Goal: Find specific page/section: Find specific page/section

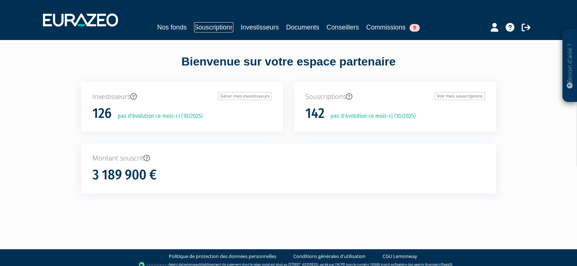
click at [214, 27] on link "Souscriptions" at bounding box center [213, 27] width 39 height 10
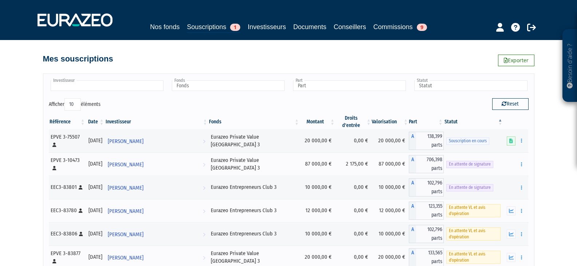
click at [123, 91] on li at bounding box center [107, 85] width 113 height 11
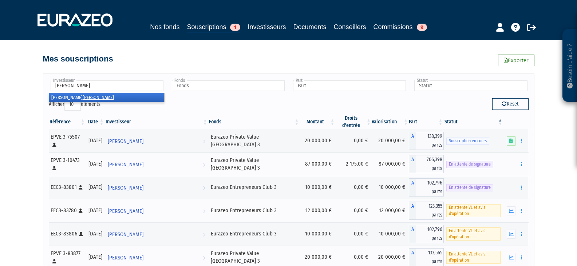
type input "denu"
click at [83, 97] on em "DENU" at bounding box center [98, 97] width 31 height 5
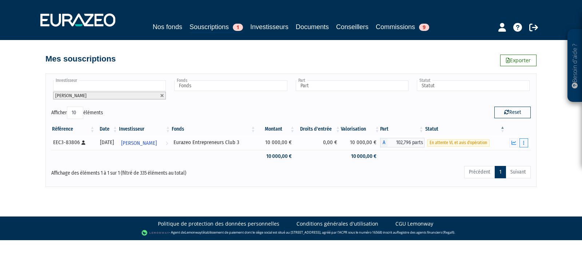
click at [524, 143] on icon "button" at bounding box center [523, 142] width 1 height 5
click at [518, 152] on link "Documents" at bounding box center [508, 156] width 36 height 12
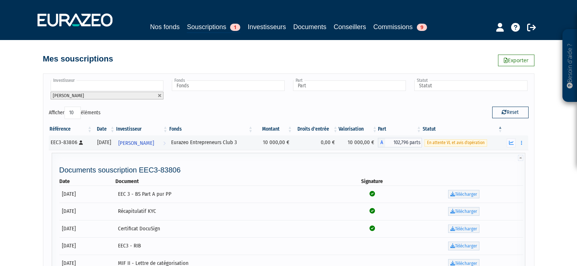
click at [78, 84] on input "text" at bounding box center [107, 85] width 113 height 11
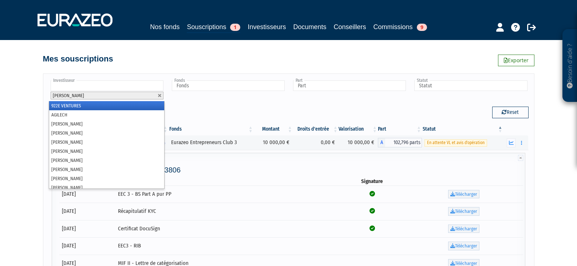
paste input "jer_delamare@yahoo.fr"
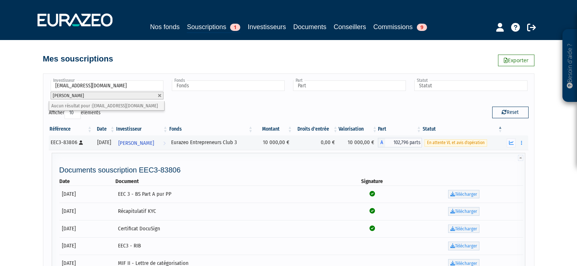
click at [81, 85] on input "jer_delamare@yahoo.fr" at bounding box center [107, 85] width 113 height 11
click at [81, 86] on input "jer_delamare@yahoo.fr" at bounding box center [107, 85] width 113 height 11
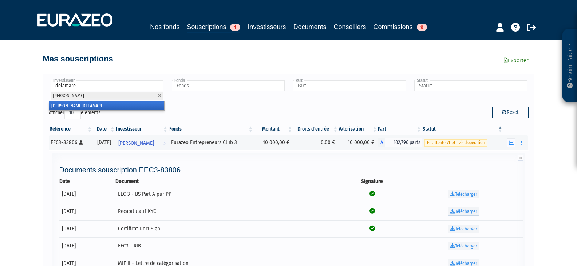
type input "delamare"
click at [83, 104] on em "DELAMARE" at bounding box center [93, 105] width 20 height 5
